Goal: Communication & Community: Answer question/provide support

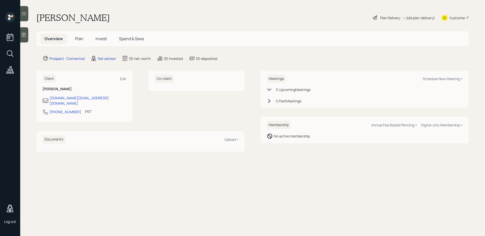
click at [28, 33] on div at bounding box center [24, 34] width 8 height 15
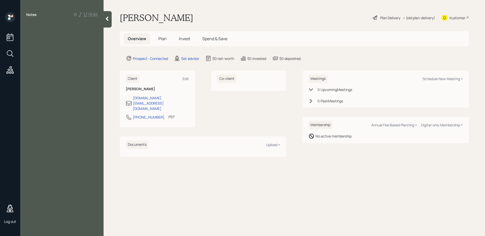
click at [62, 53] on div "Notes" at bounding box center [61, 121] width 83 height 218
click at [66, 49] on div "Notes" at bounding box center [61, 121] width 83 height 218
click at [66, 29] on div at bounding box center [61, 26] width 71 height 6
click at [47, 27] on span "kidnet transpalt" at bounding box center [40, 26] width 29 height 6
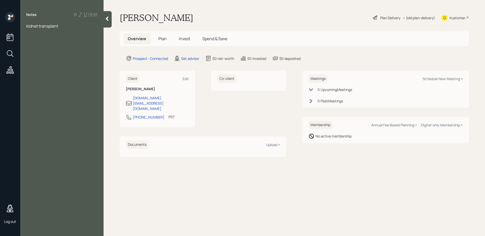
click at [38, 26] on span "kidnet transplant" at bounding box center [42, 26] width 32 height 6
click at [61, 26] on div "kidney transplant" at bounding box center [61, 26] width 71 height 6
click at [456, 17] on div "Kustomer" at bounding box center [458, 17] width 16 height 5
click at [64, 30] on div "call him on Sept." at bounding box center [61, 32] width 71 height 6
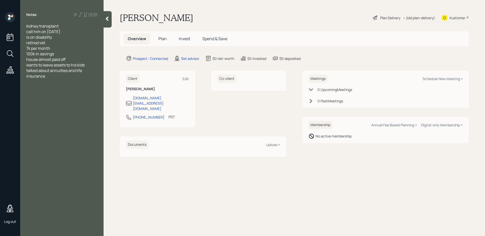
click at [60, 77] on div "talked about annuities and life insurance" at bounding box center [61, 73] width 71 height 11
click at [106, 20] on icon at bounding box center [107, 18] width 5 height 5
